Goal: Task Accomplishment & Management: Manage account settings

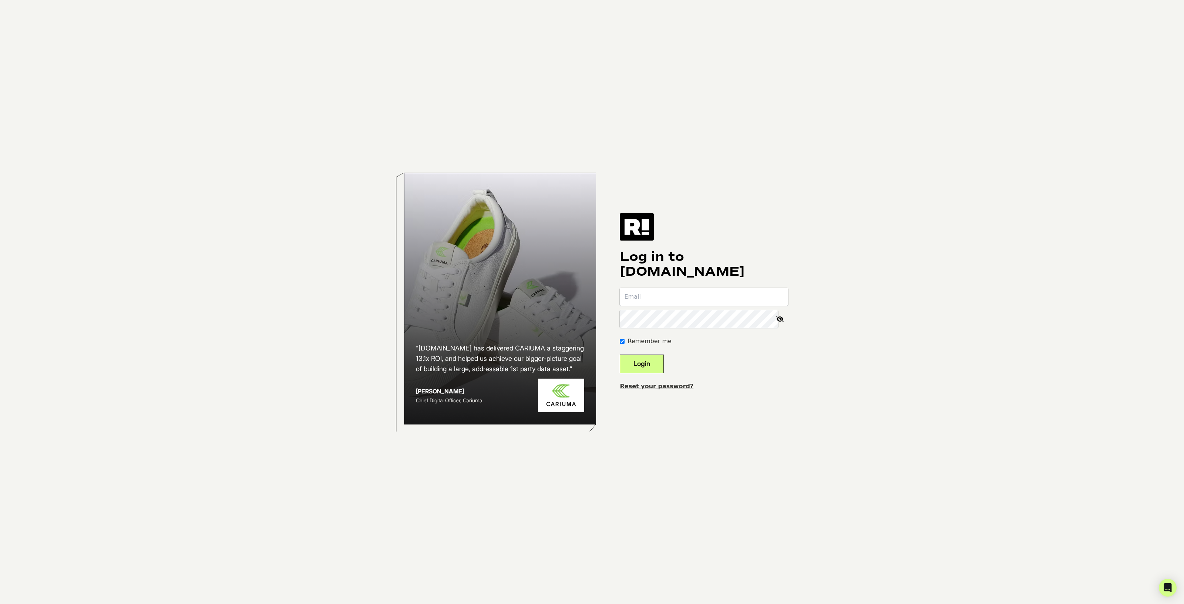
type input "[EMAIL_ADDRESS][DOMAIN_NAME]"
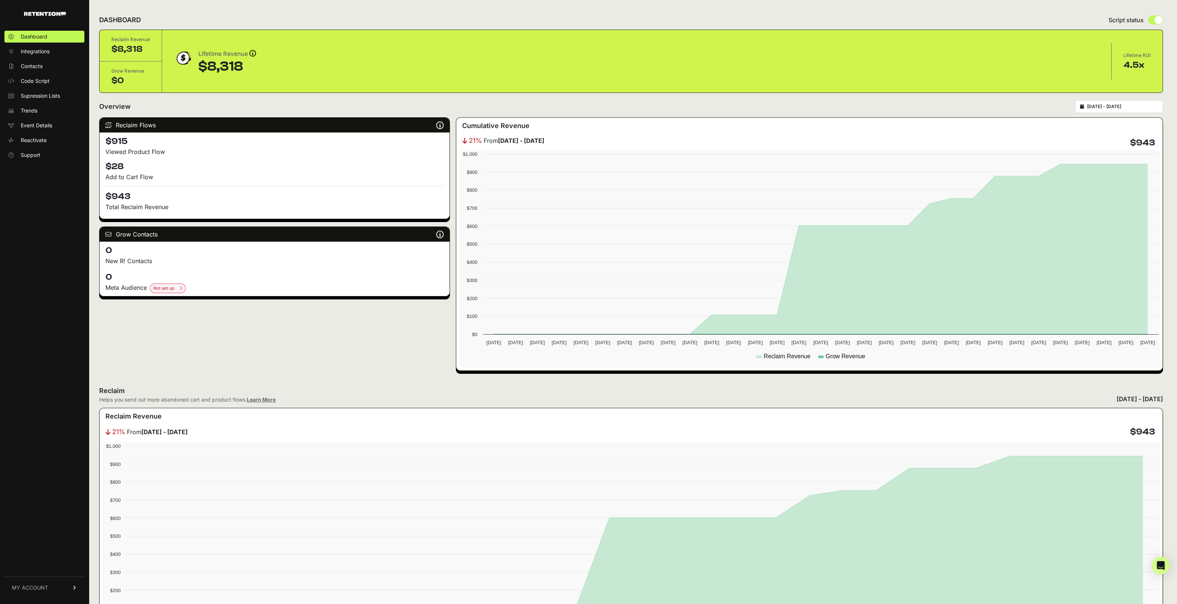
click at [43, 588] on span "MY ACCOUNT" at bounding box center [30, 587] width 36 height 7
click at [52, 567] on link "Billing" at bounding box center [44, 563] width 80 height 12
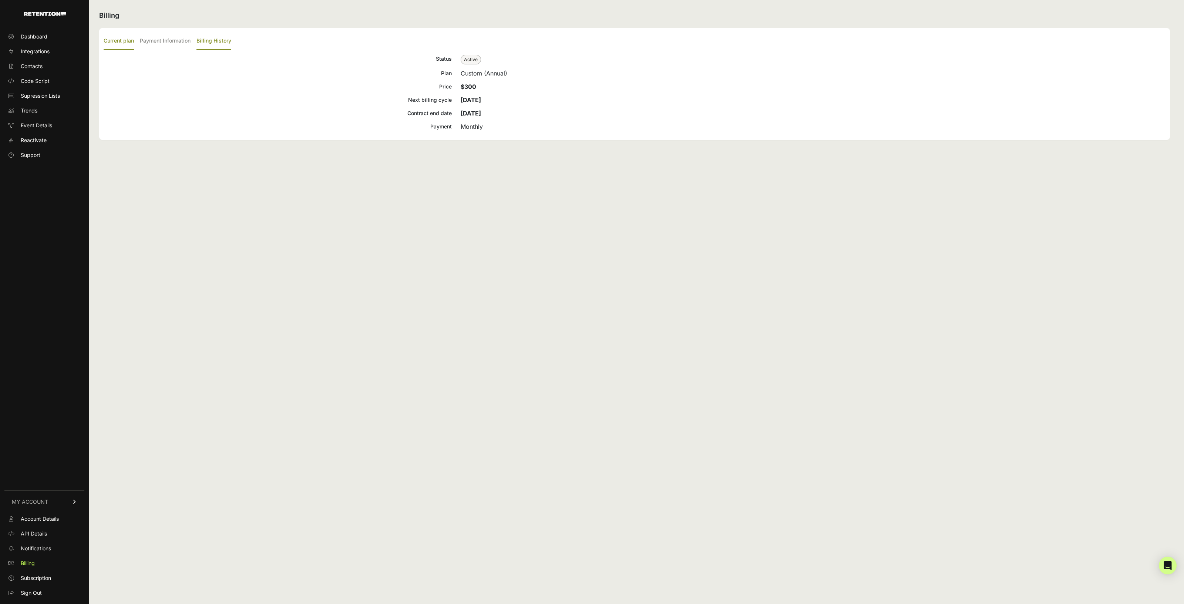
click at [213, 41] on label "Billing History" at bounding box center [214, 41] width 35 height 17
click at [0, 0] on input "Billing History" at bounding box center [0, 0] width 0 height 0
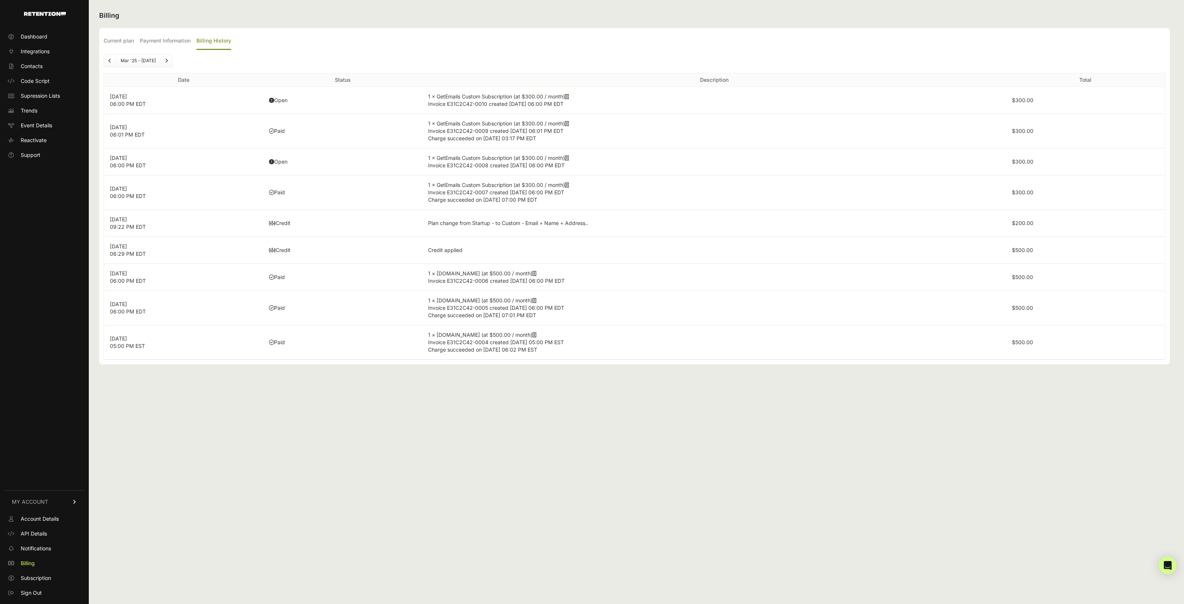
click at [569, 97] on icon at bounding box center [567, 96] width 4 height 5
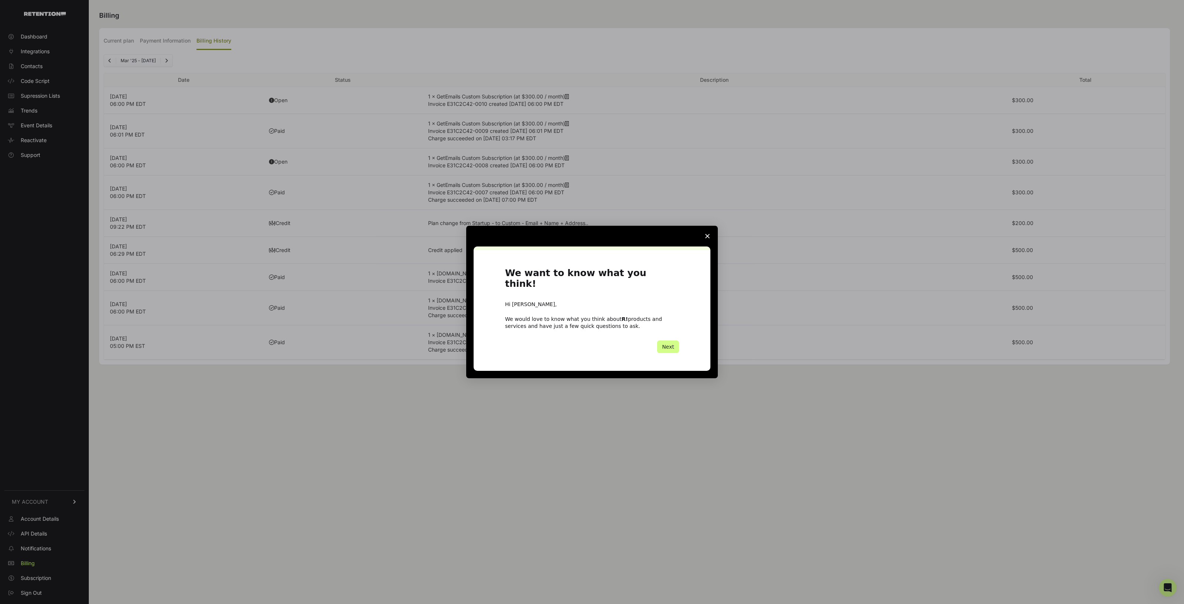
click at [705, 237] on span "Close survey" at bounding box center [707, 236] width 21 height 21
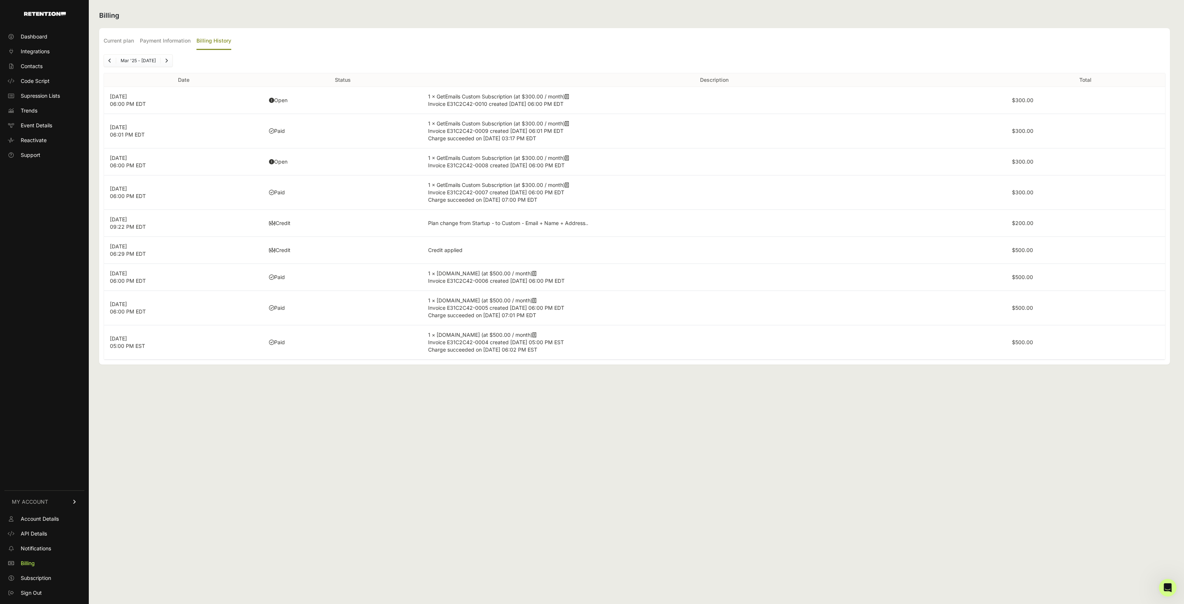
click at [569, 124] on icon at bounding box center [567, 123] width 4 height 5
click at [569, 158] on icon at bounding box center [567, 157] width 4 height 5
drag, startPoint x: 27, startPoint y: 591, endPoint x: 78, endPoint y: 556, distance: 61.5
click at [27, 591] on span "Sign Out" at bounding box center [31, 592] width 21 height 7
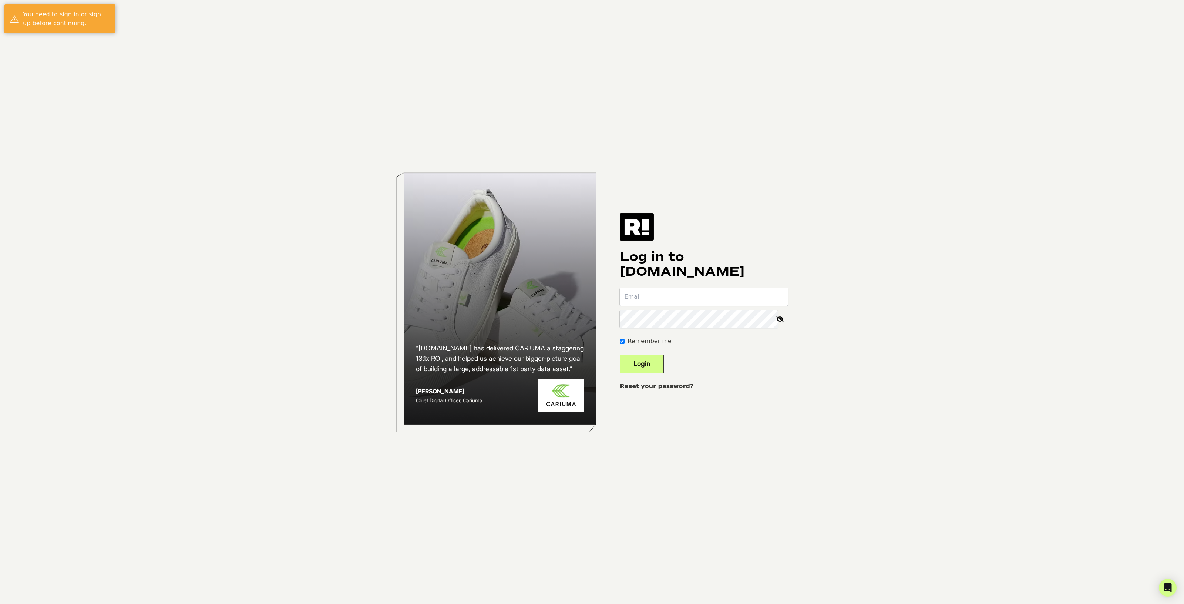
type input "jriera@daisy.com"
